Goal: Information Seeking & Learning: Understand process/instructions

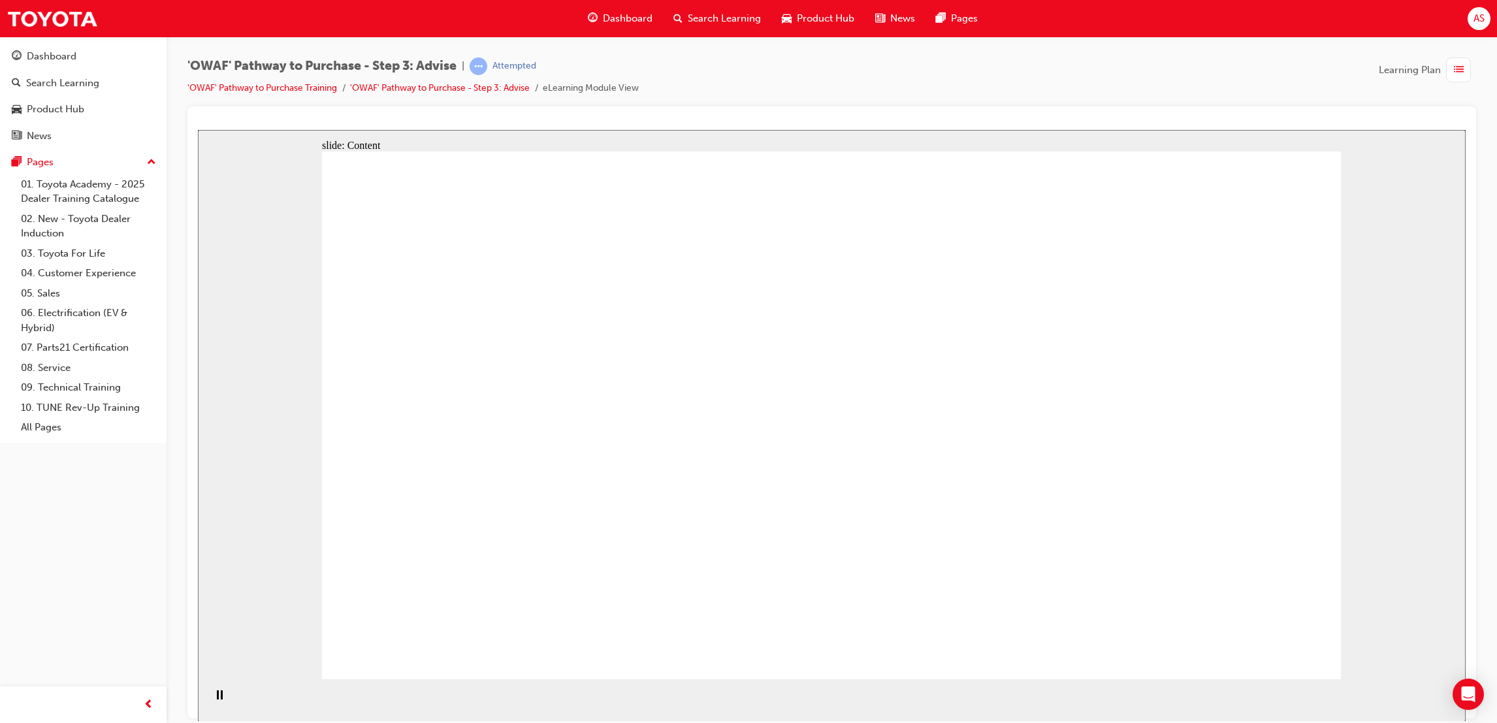
drag, startPoint x: 793, startPoint y: 301, endPoint x: 786, endPoint y: 237, distance: 64.4
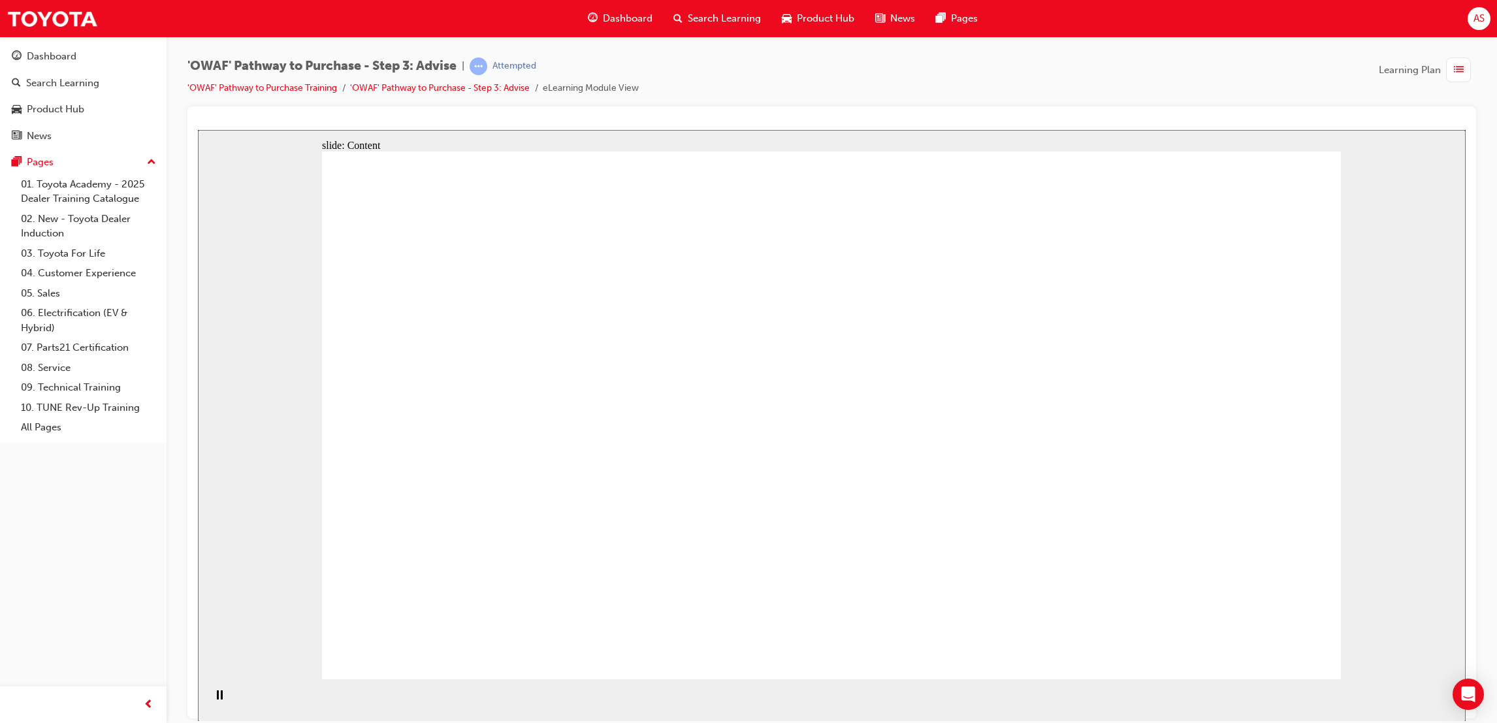
drag, startPoint x: 856, startPoint y: 484, endPoint x: 864, endPoint y: 546, distance: 62.6
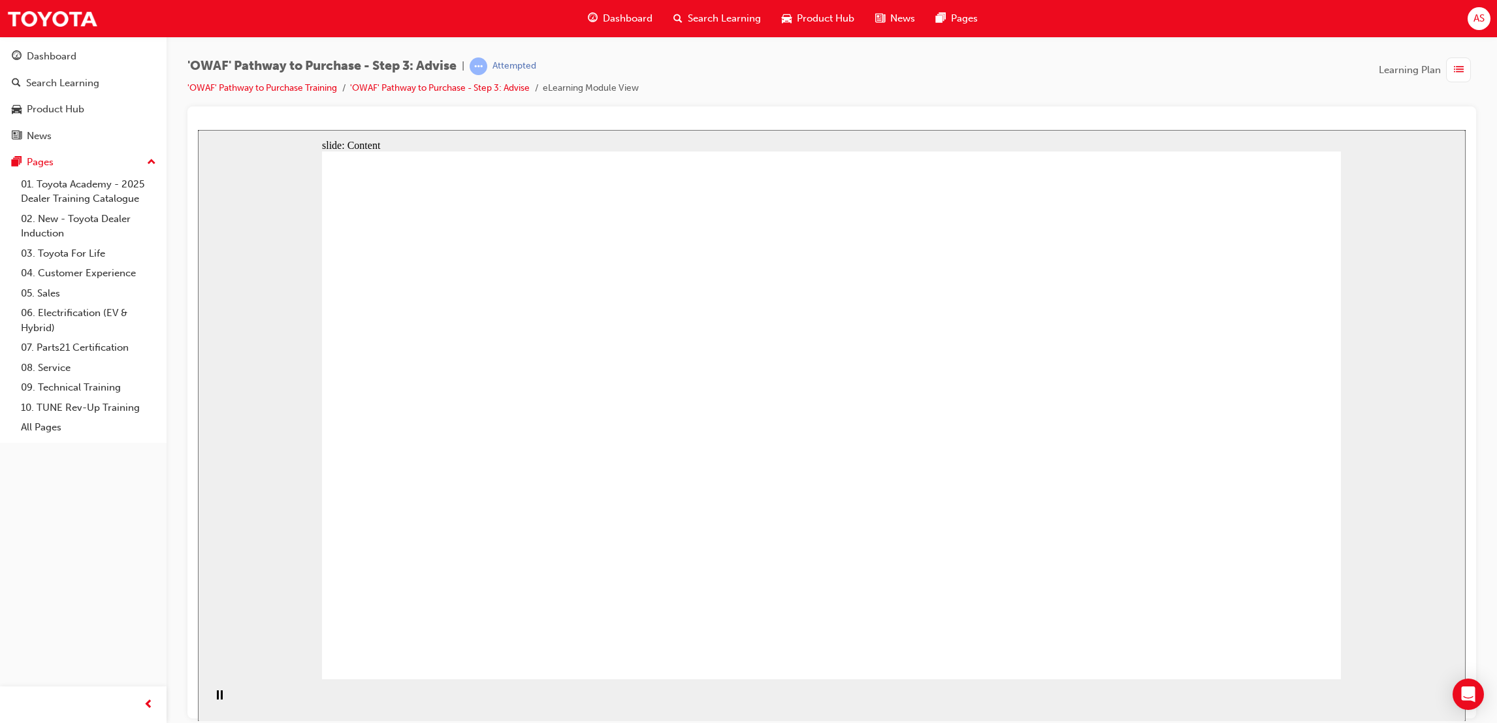
drag, startPoint x: 682, startPoint y: 271, endPoint x: 797, endPoint y: 265, distance: 115.2
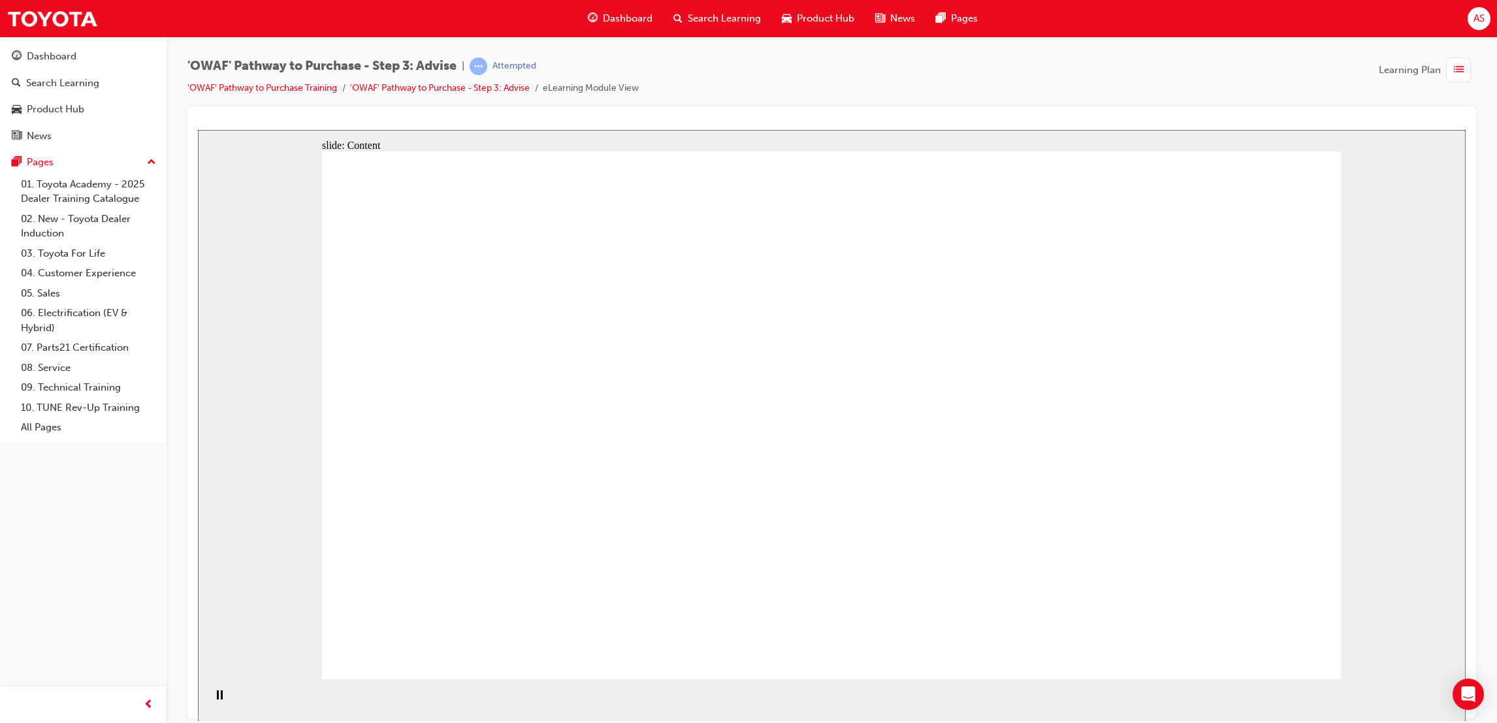
drag, startPoint x: 1265, startPoint y: 565, endPoint x: 1193, endPoint y: 677, distance: 132.8
